Goal: Navigation & Orientation: Understand site structure

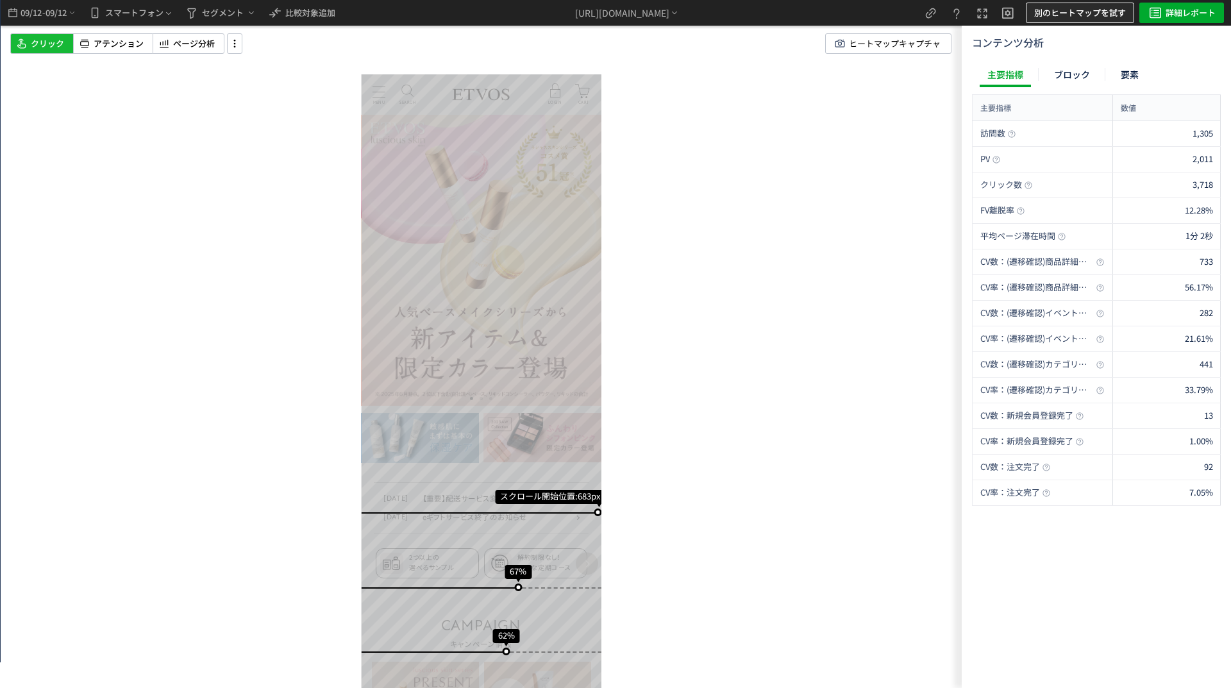
click at [1082, 6] on span "別のヒートマップを試す" at bounding box center [1080, 13] width 92 height 21
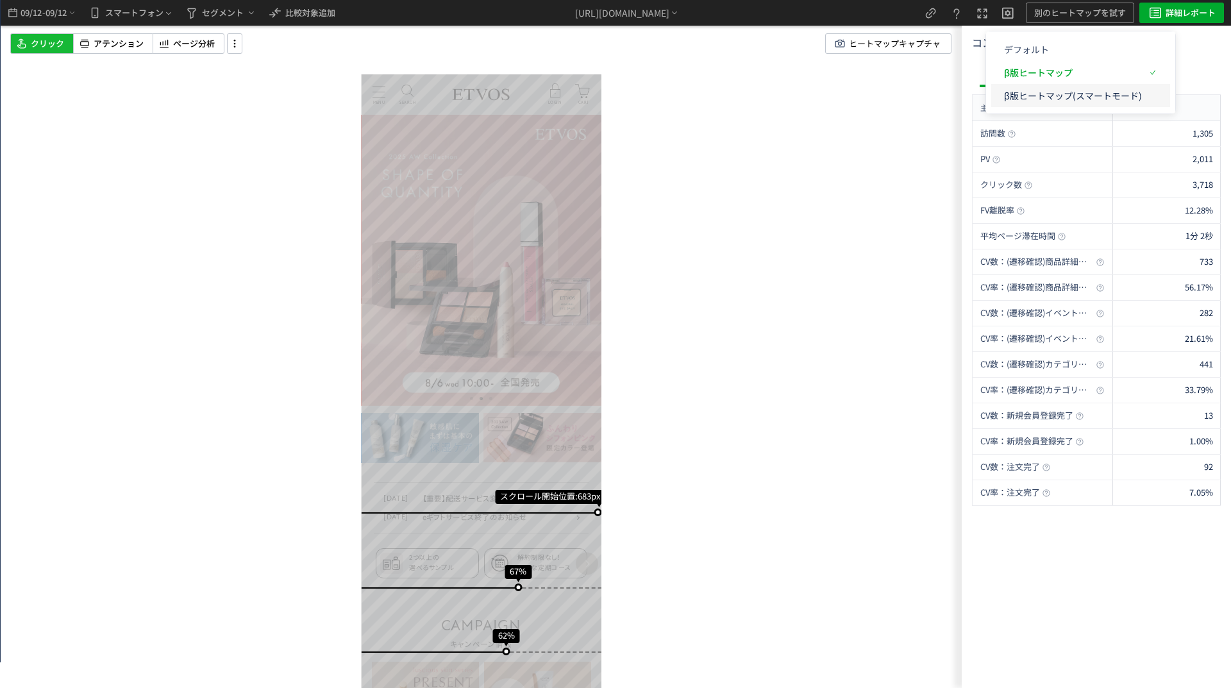
click at [1067, 96] on p "β版ヒートマップ(スマートモード)" at bounding box center [1073, 95] width 138 height 23
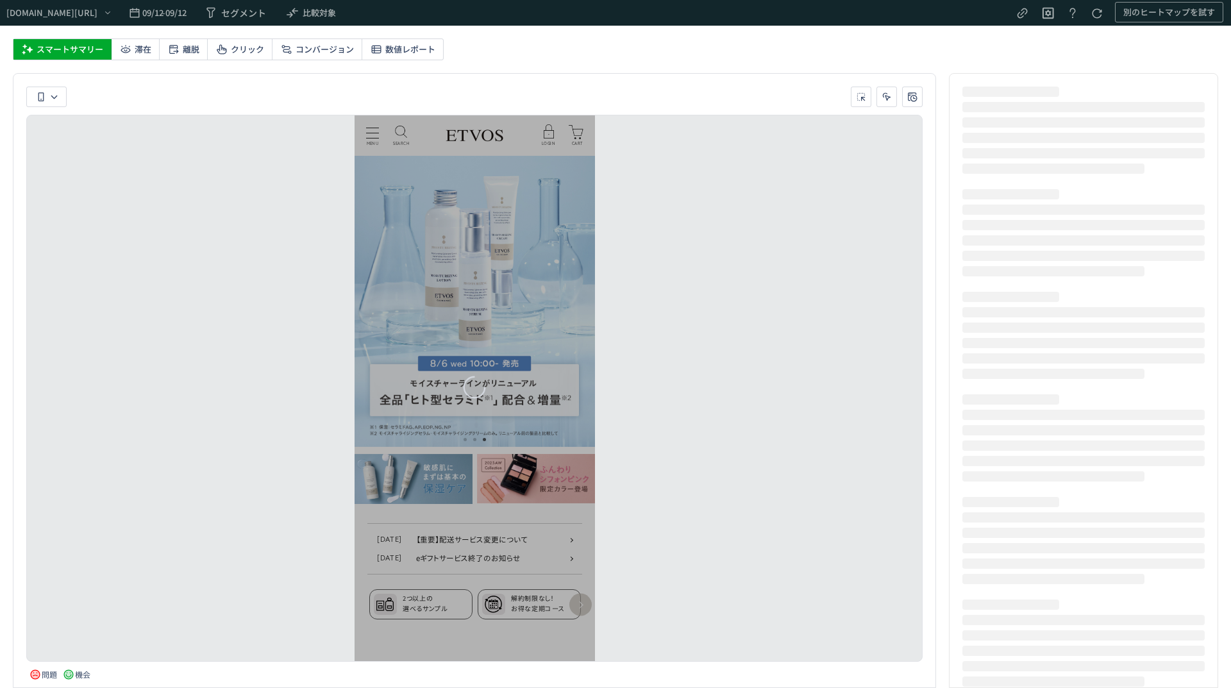
click at [435, 60] on div "スマートサマリー 滞在 離脱 クリック コンバージョン 数値レポート" at bounding box center [228, 49] width 431 height 22
click at [431, 53] on span "数値レポート" at bounding box center [410, 49] width 50 height 21
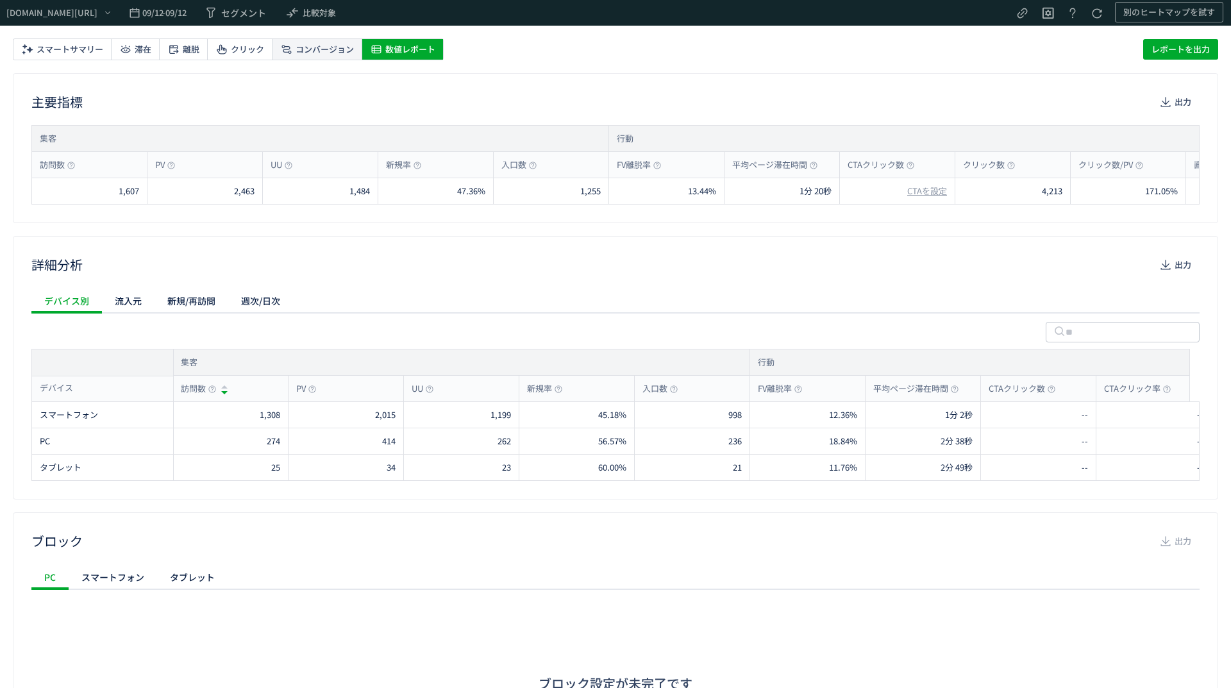
click at [337, 46] on span "コンバージョン" at bounding box center [325, 49] width 58 height 21
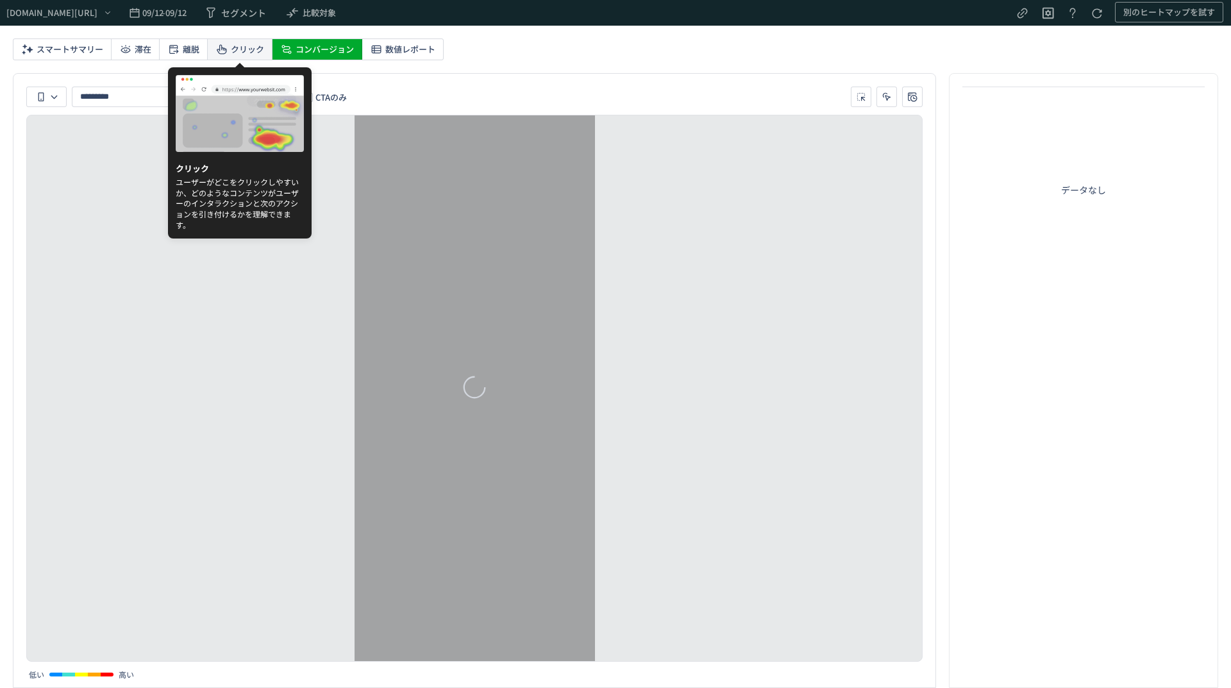
click at [224, 42] on div "クリック" at bounding box center [240, 49] width 65 height 21
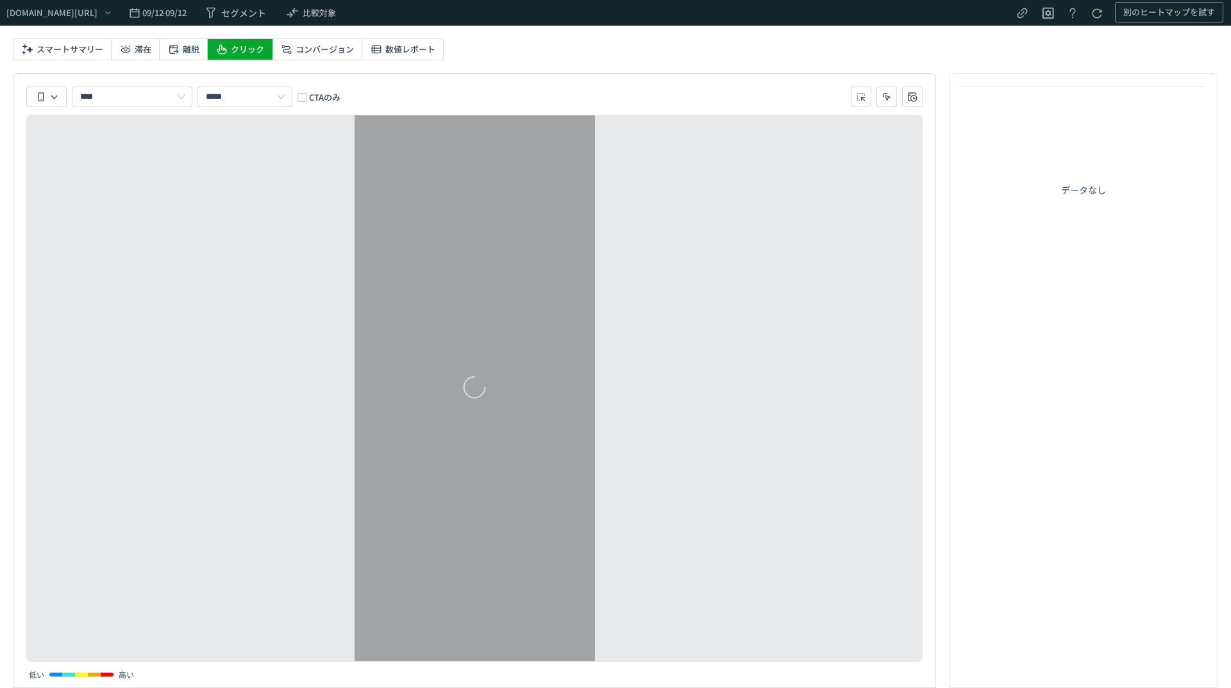
click at [555, 49] on div "スマートサマリー 滞在 離脱 クリック コンバージョン 数値レポート" at bounding box center [615, 52] width 1205 height 28
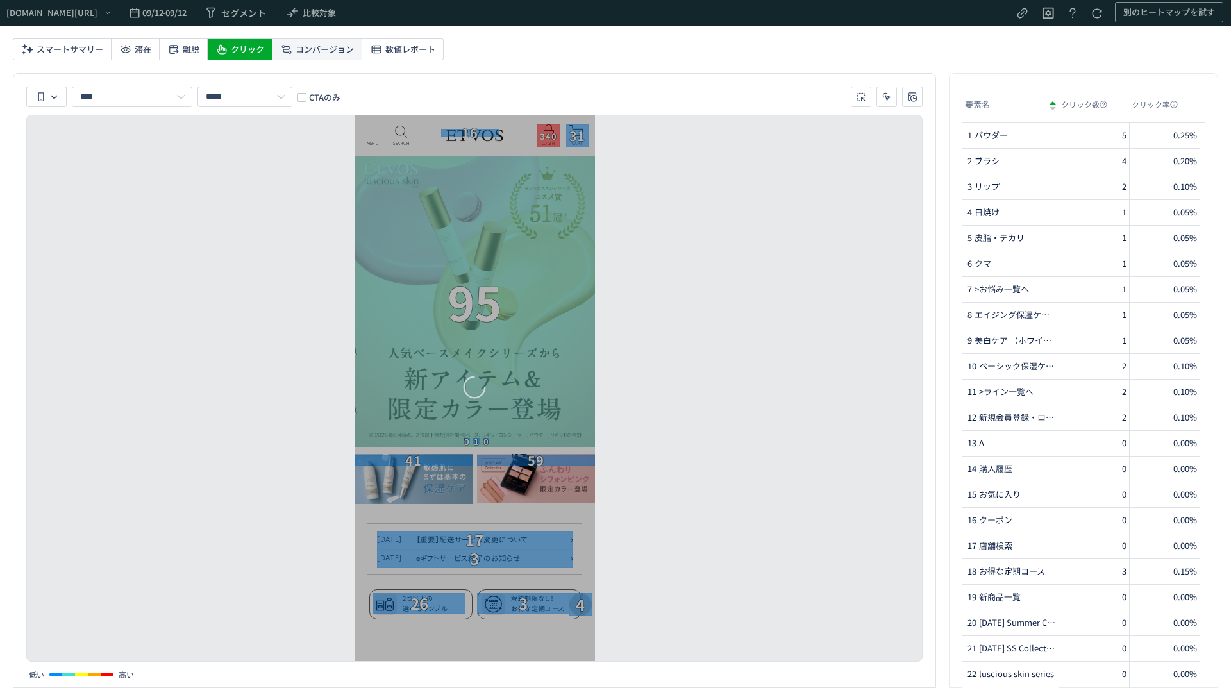
click at [301, 58] on span "コンバージョン" at bounding box center [325, 49] width 58 height 21
type input "*********"
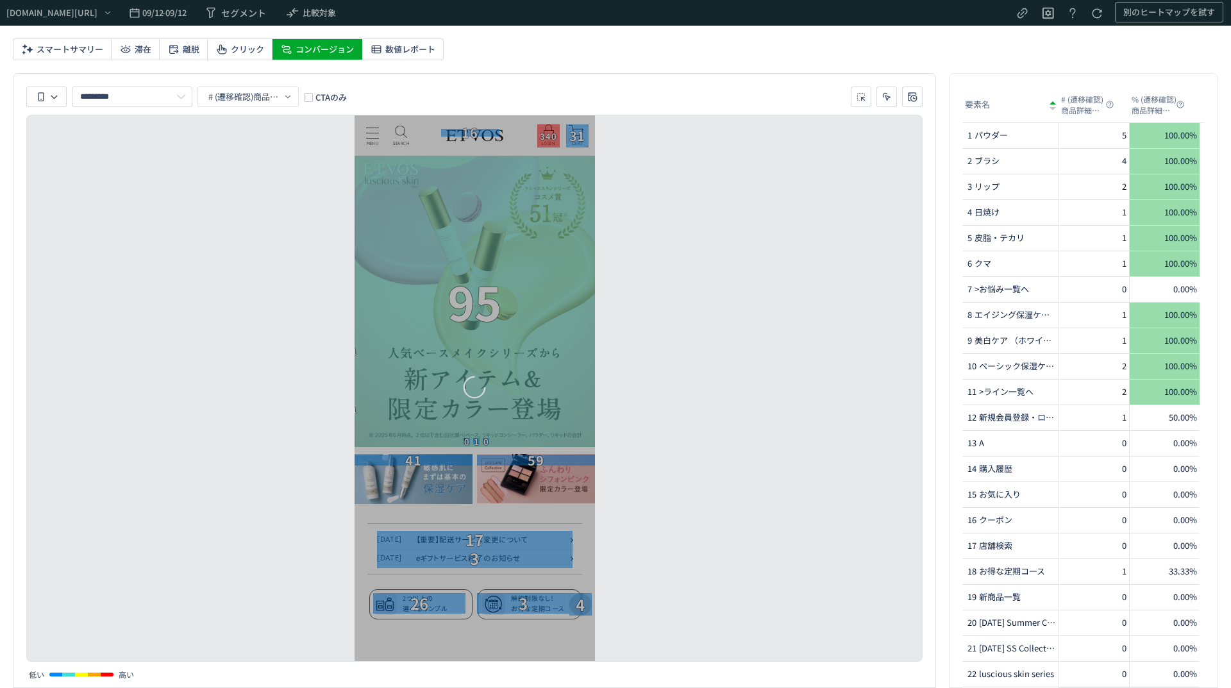
click at [501, 53] on div "スマートサマリー 滞在 離脱 クリック コンバージョン 数値レポート" at bounding box center [615, 52] width 1205 height 28
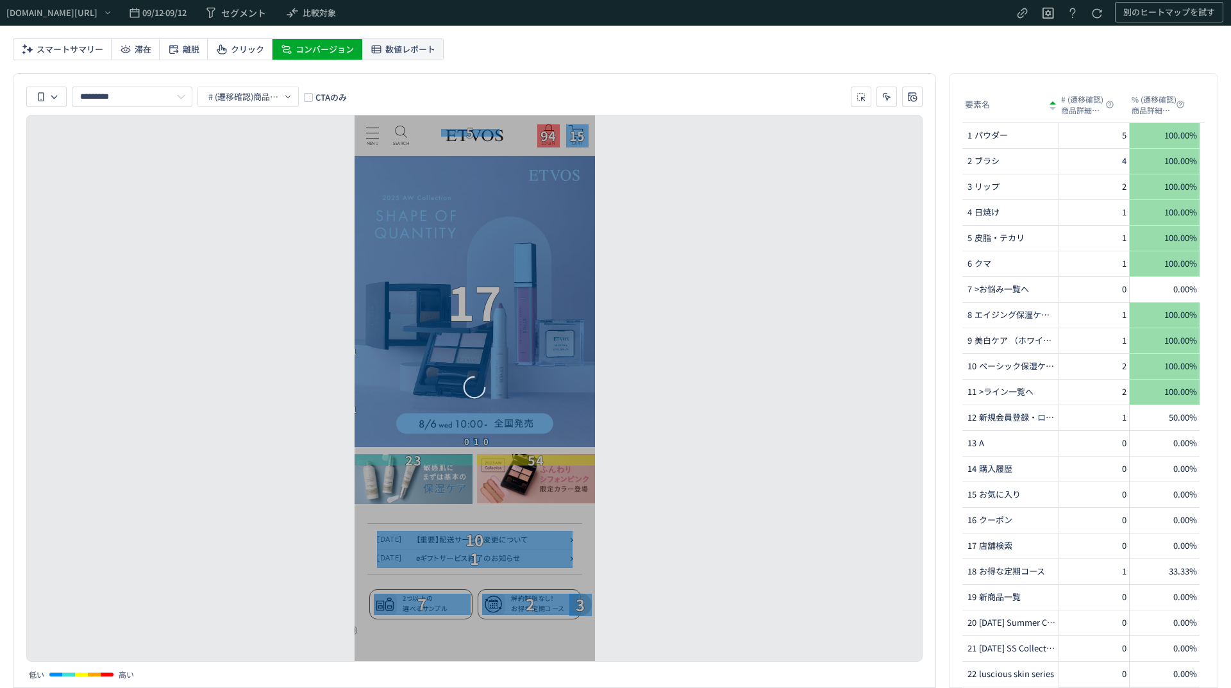
click at [420, 55] on span "数値レポート" at bounding box center [410, 49] width 50 height 21
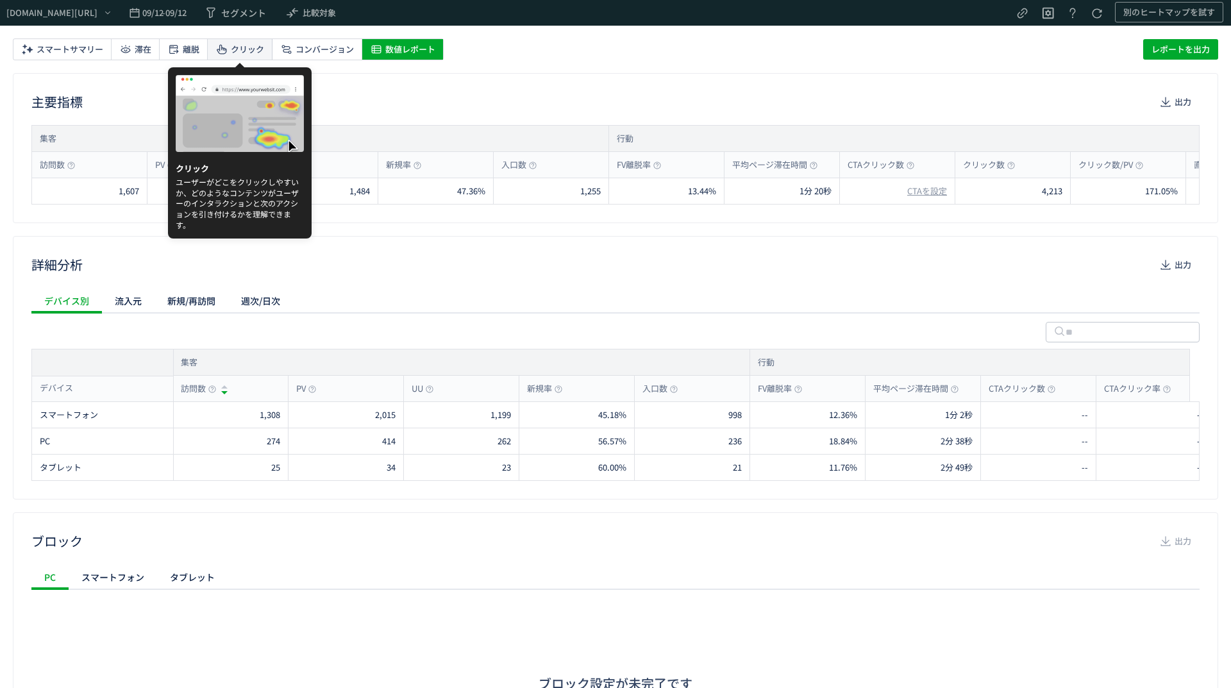
click at [242, 48] on span "クリック" at bounding box center [247, 49] width 33 height 21
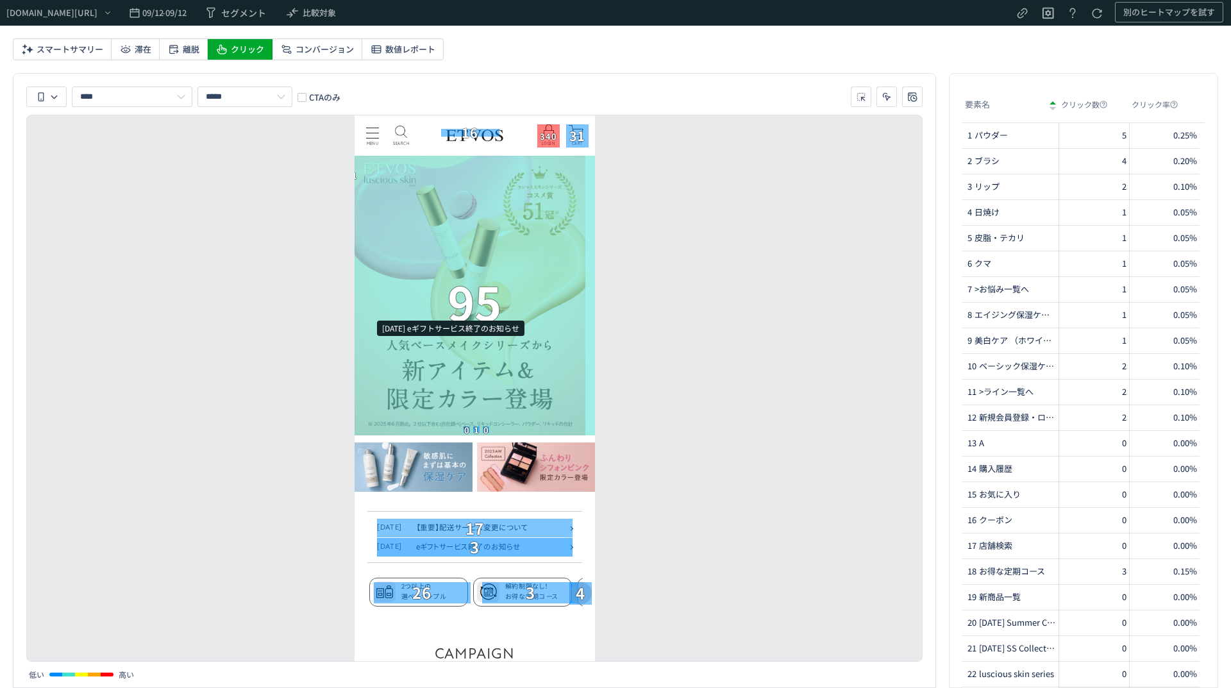
scroll to position [256, 0]
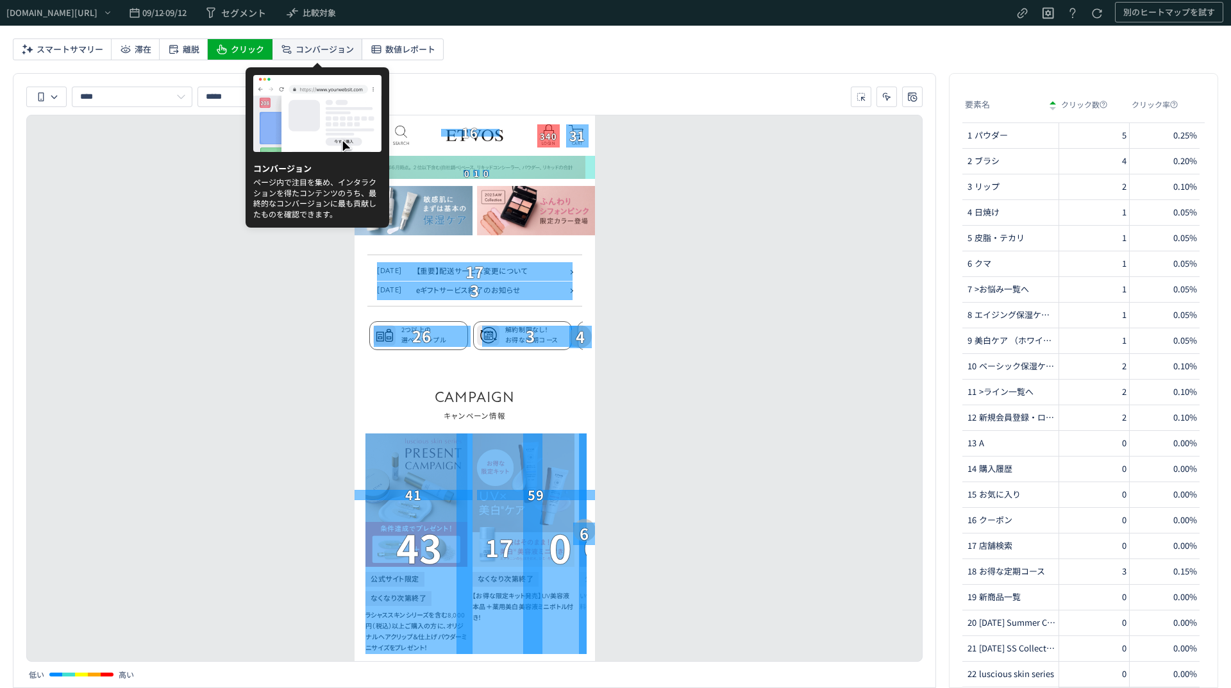
click at [319, 53] on span "コンバージョン" at bounding box center [325, 49] width 58 height 21
type input "*********"
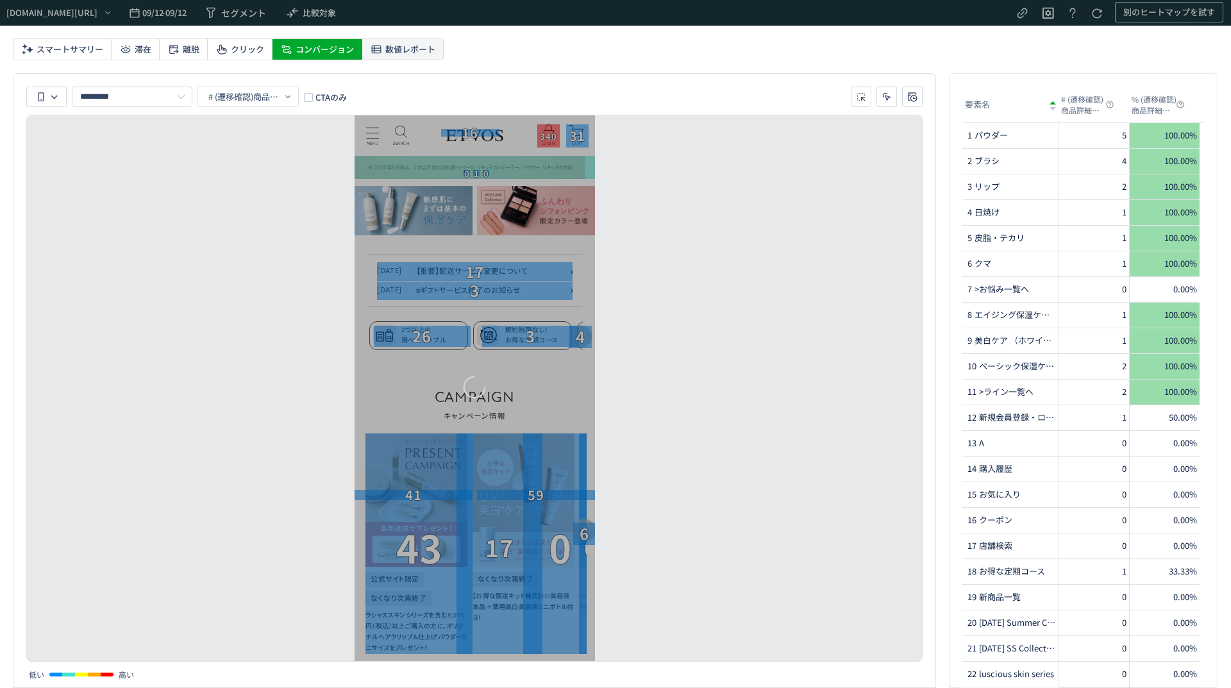
click at [385, 51] on span "数値レポート" at bounding box center [410, 49] width 50 height 21
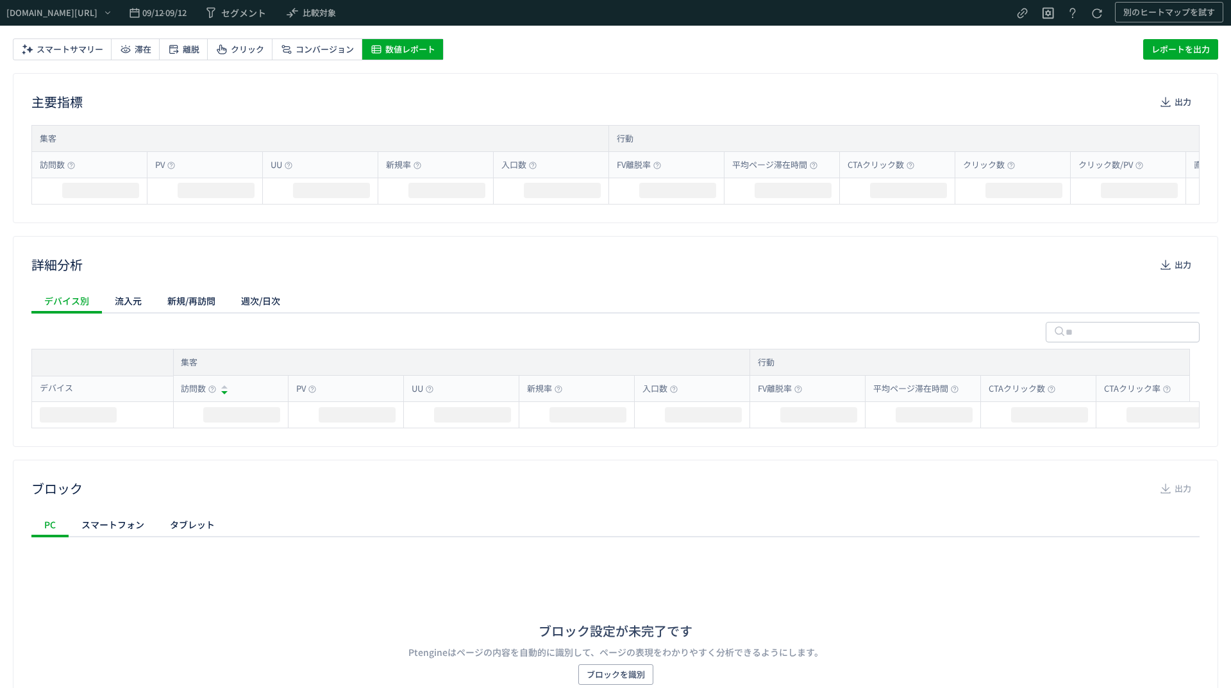
scroll to position [0, 0]
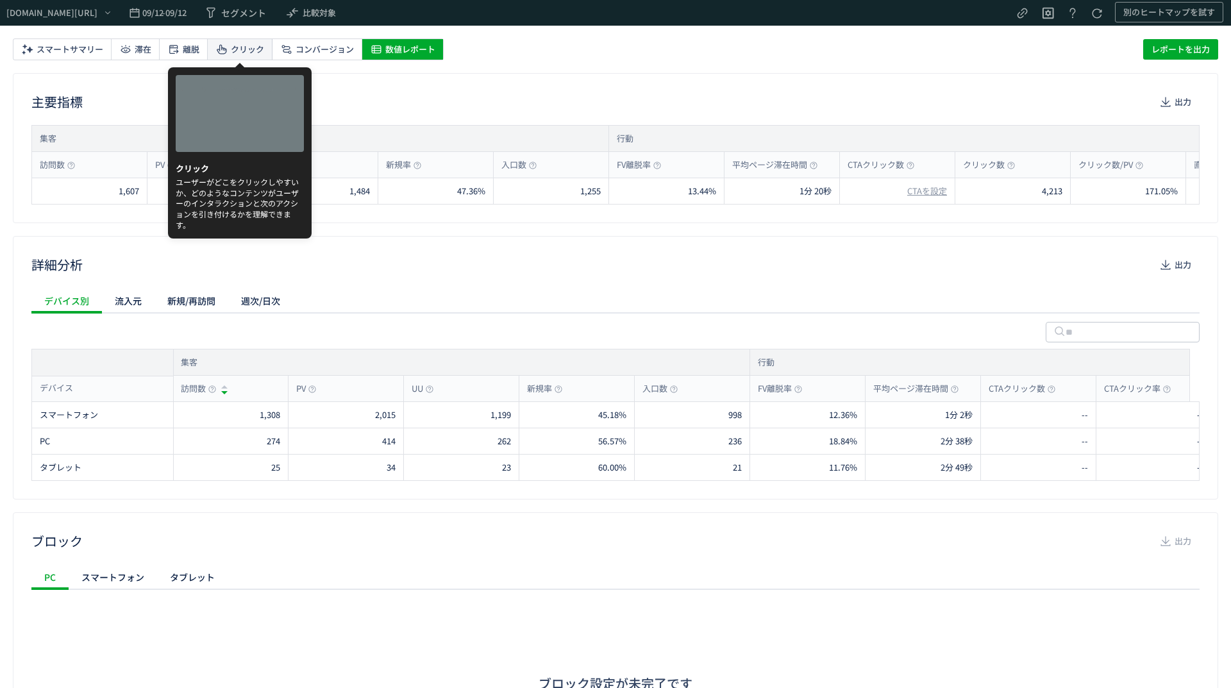
click at [223, 58] on div "クリック" at bounding box center [240, 49] width 65 height 21
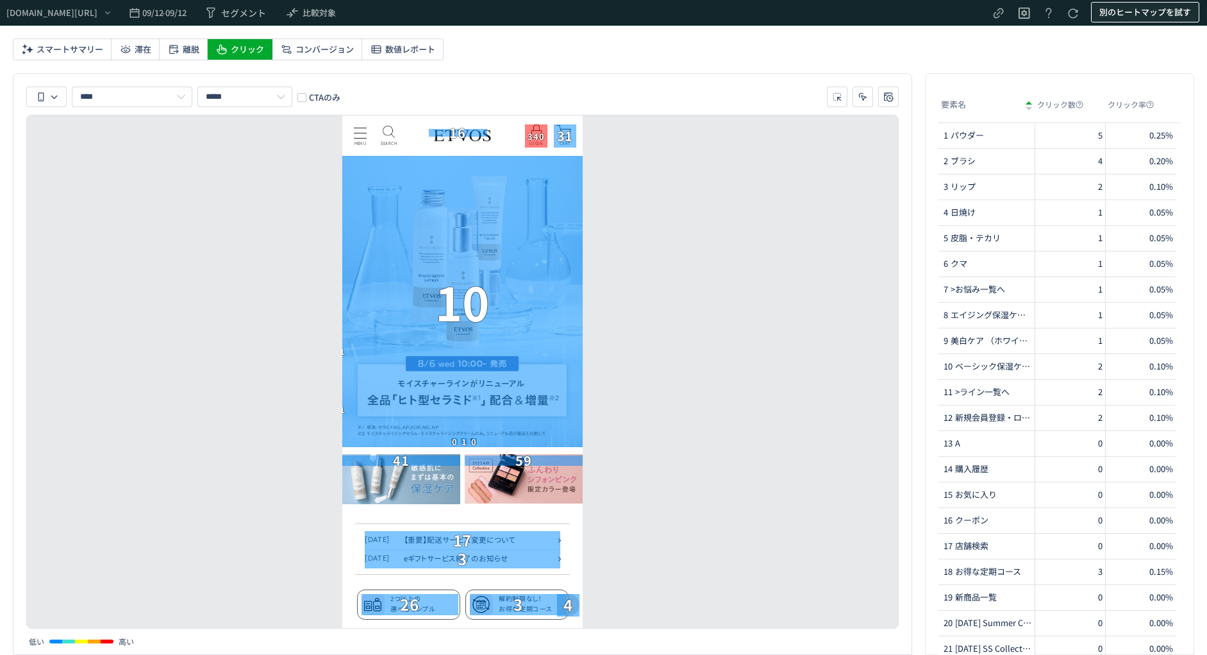
click at [1105, 6] on span "別のヒートマップを試す" at bounding box center [1146, 12] width 92 height 21
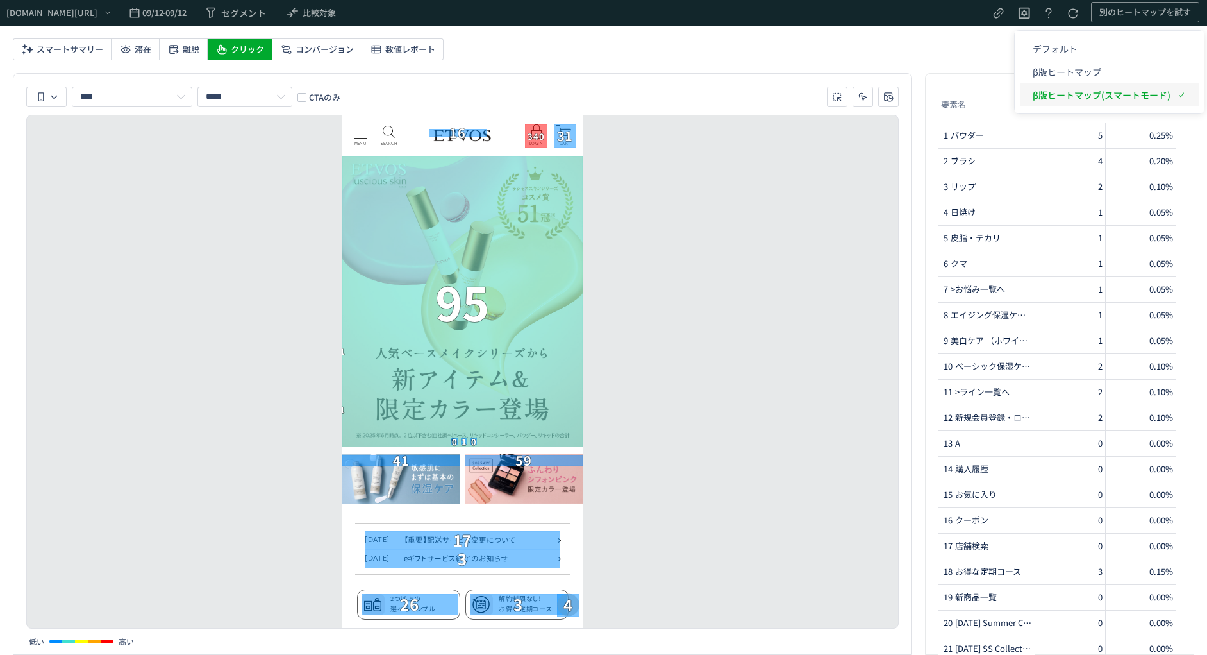
click at [1086, 93] on p "β版ヒートマップ(スマートモード)" at bounding box center [1102, 94] width 138 height 23
